Goal: Use online tool/utility: Utilize a website feature to perform a specific function

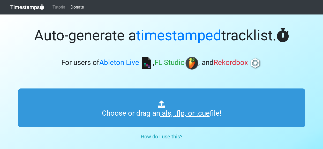
type input "C:\fakepath\marvberg MIX 1.flp"
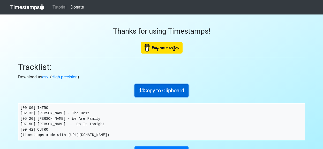
click at [154, 92] on button "Copy to Clipboard" at bounding box center [161, 90] width 54 height 12
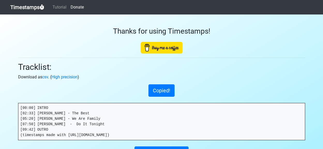
click at [25, 5] on link "Timestamps" at bounding box center [27, 7] width 34 height 10
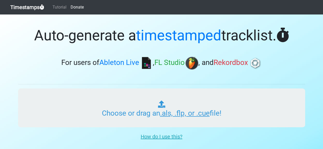
click at [168, 103] on input "Choose or drag an .als, .flp, or .cue file!" at bounding box center [161, 107] width 287 height 39
type input "C:\fakepath\marvberg MIX 2.flp"
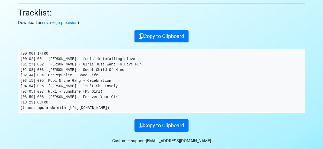
scroll to position [78, 0]
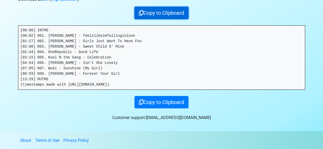
click at [157, 17] on button "Copy to Clipboard" at bounding box center [161, 13] width 54 height 12
